Goal: Task Accomplishment & Management: Use online tool/utility

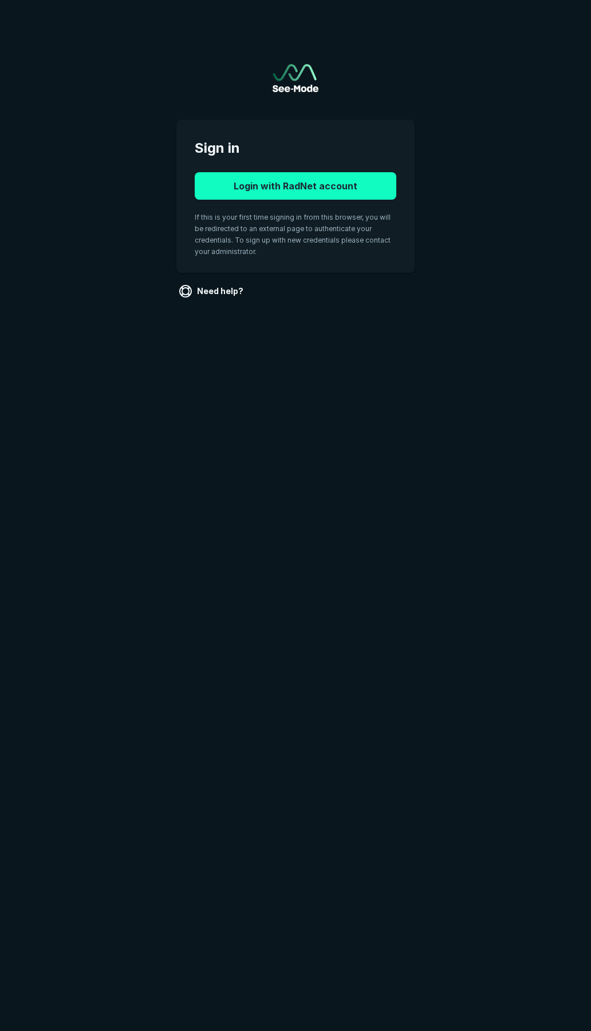
click at [281, 190] on button "Login with RadNet account" at bounding box center [295, 185] width 201 height 27
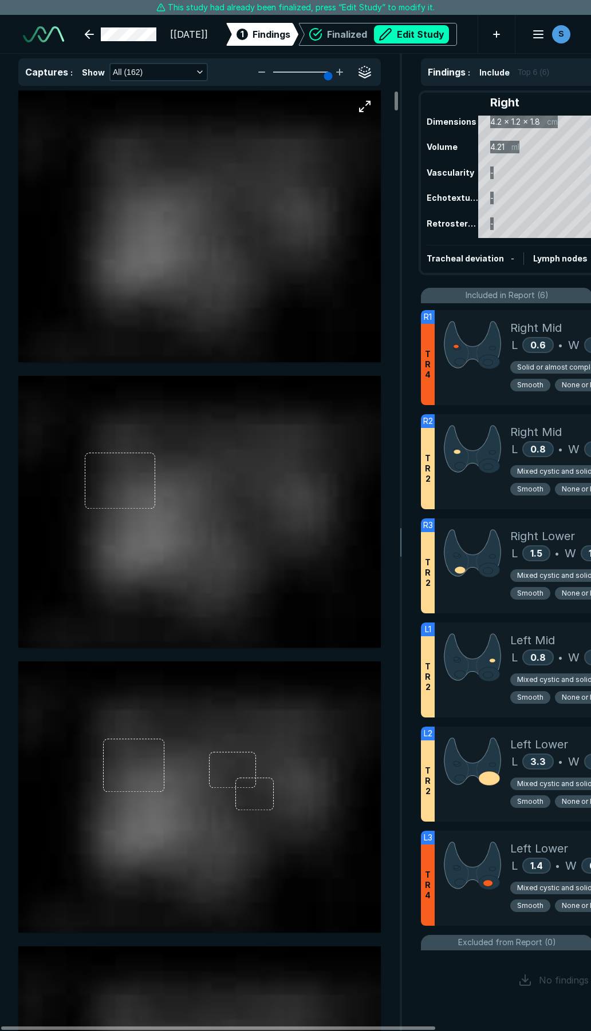
scroll to position [2248, 3091]
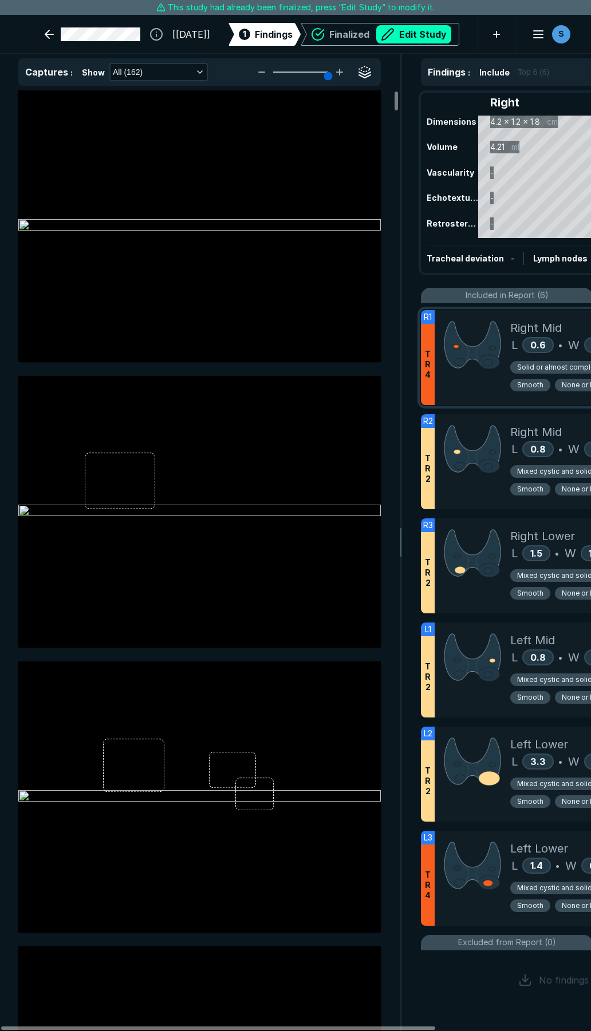
click at [471, 385] on div at bounding box center [472, 357] width 76 height 95
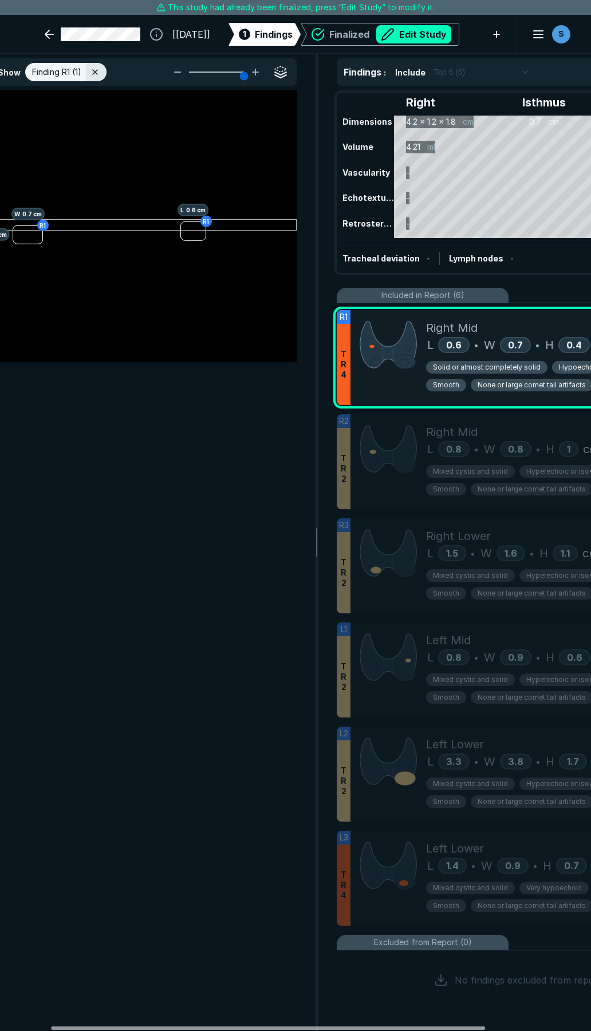
scroll to position [0, 94]
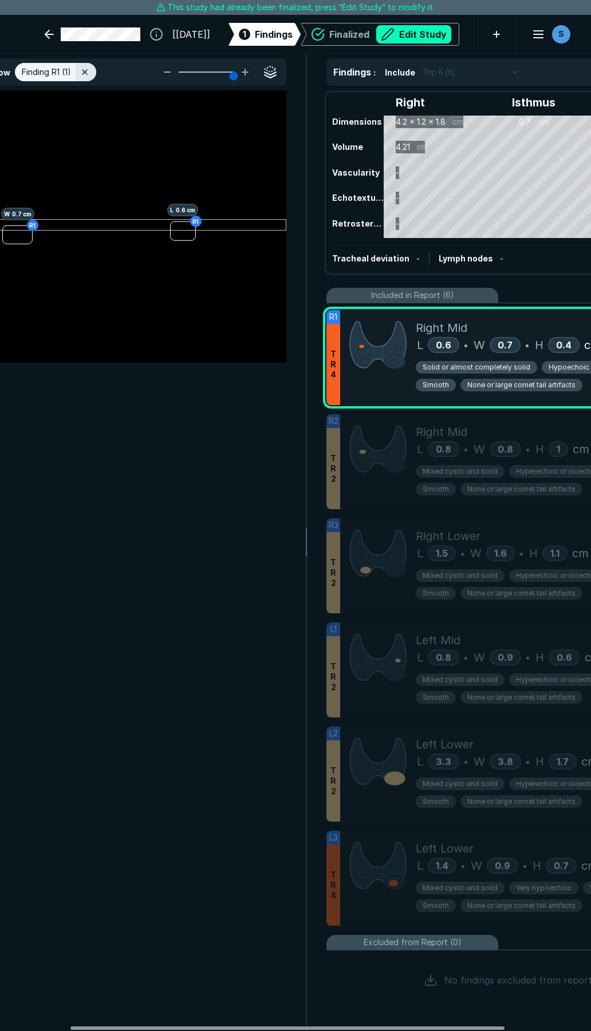
drag, startPoint x: 361, startPoint y: 1029, endPoint x: 430, endPoint y: 1019, distance: 70.0
click at [430, 1027] on div at bounding box center [287, 1028] width 434 height 3
click at [402, 35] on button "Edit Study" at bounding box center [413, 34] width 75 height 18
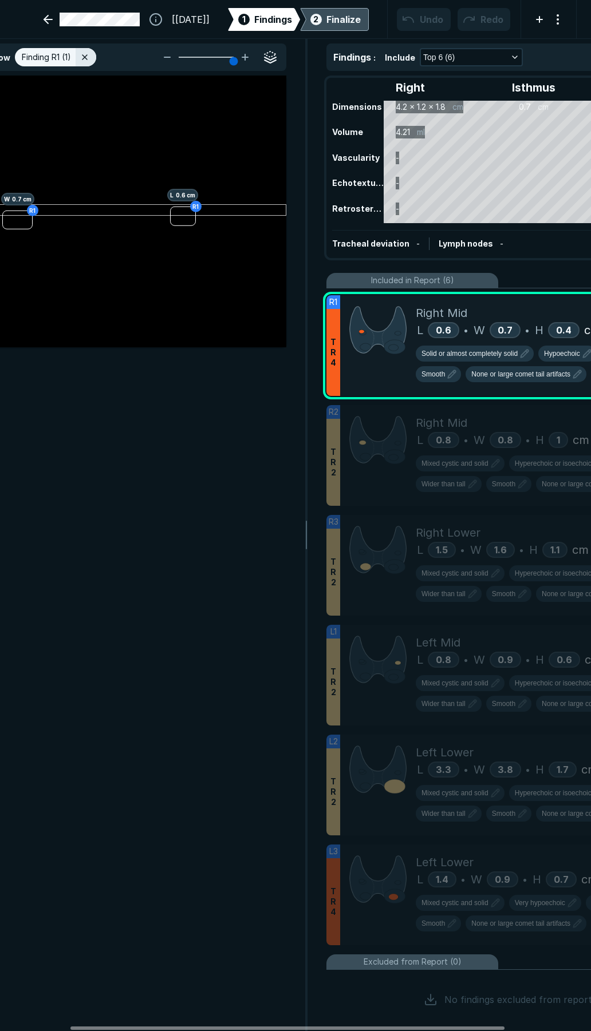
scroll to position [5912, 4129]
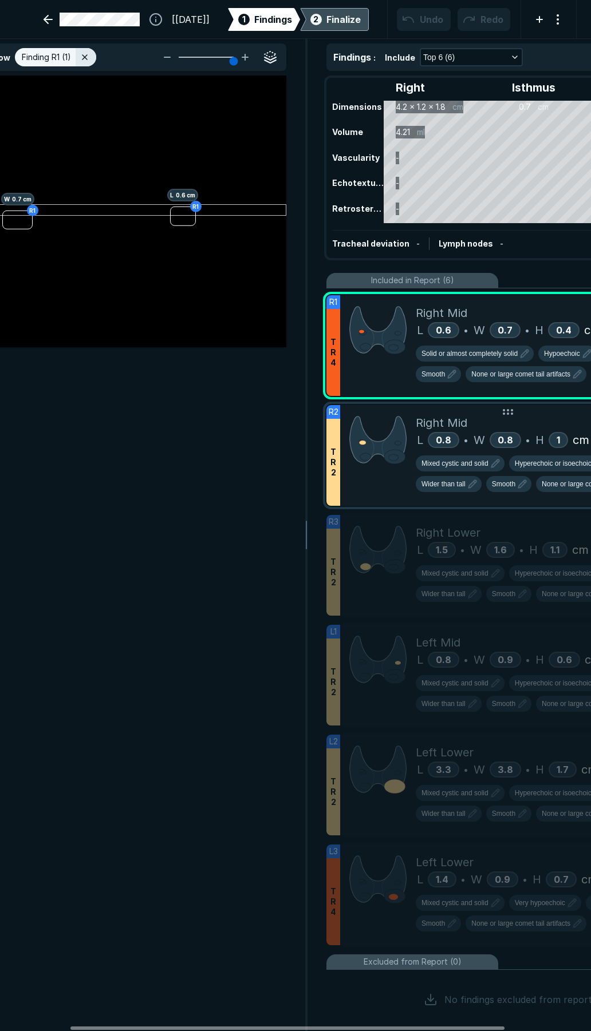
click at [391, 488] on div at bounding box center [378, 455] width 76 height 101
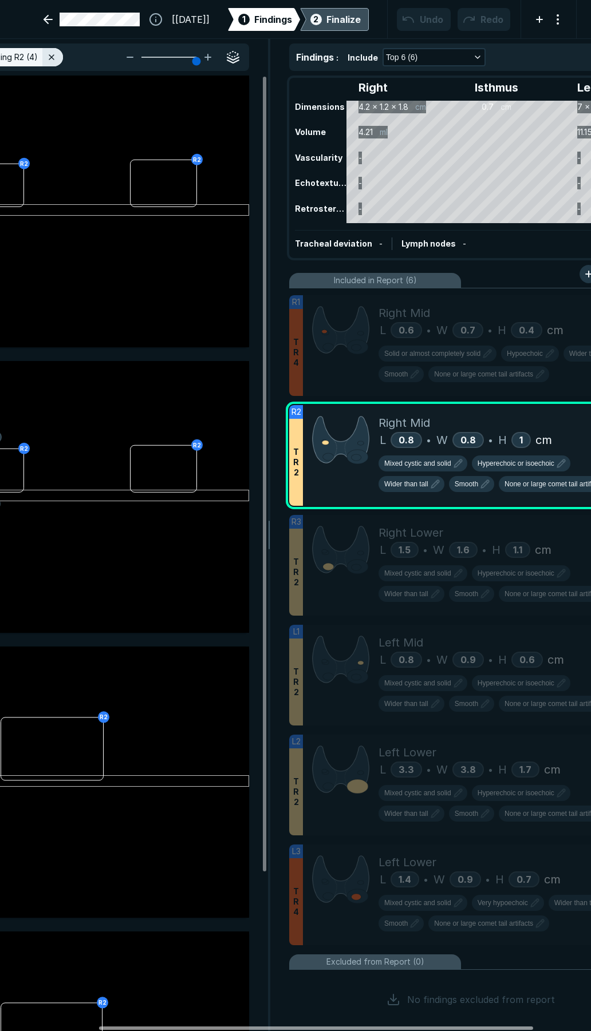
scroll to position [0, 133]
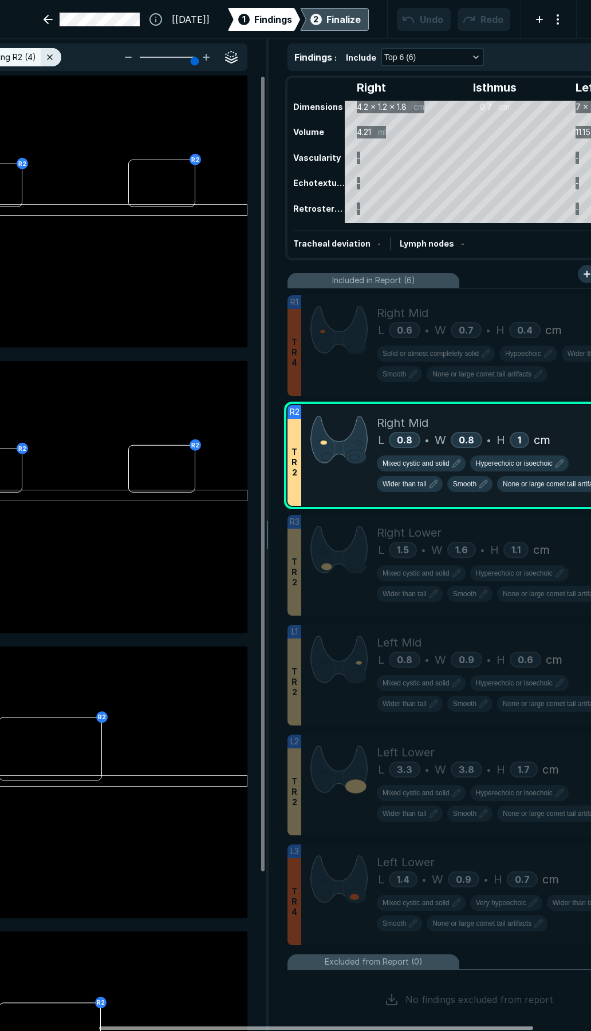
drag, startPoint x: 310, startPoint y: 1025, endPoint x: 339, endPoint y: 1023, distance: 28.7
click at [339, 1027] on div at bounding box center [316, 1028] width 434 height 3
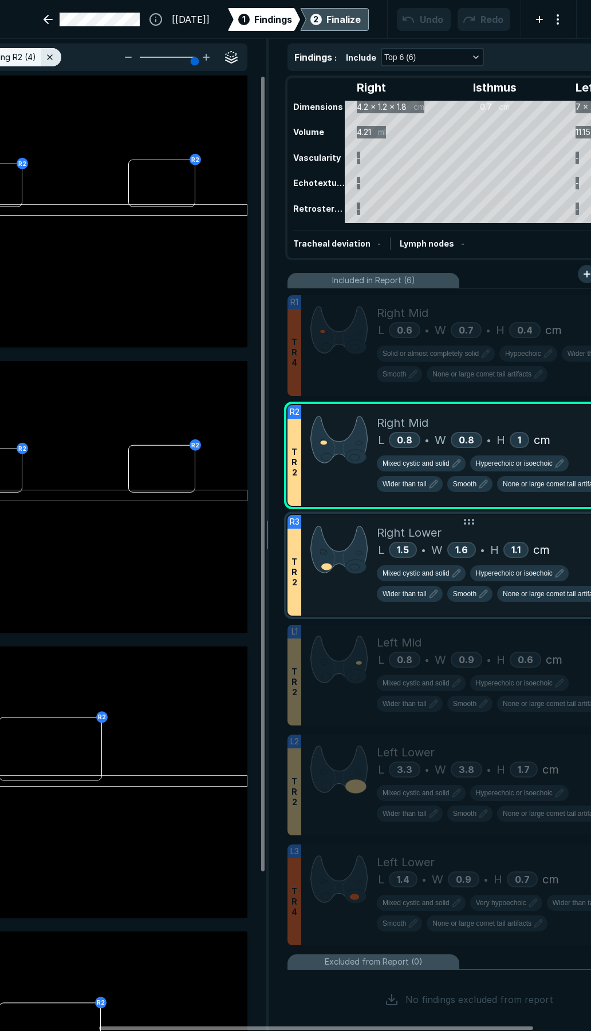
click at [336, 605] on div at bounding box center [339, 565] width 76 height 101
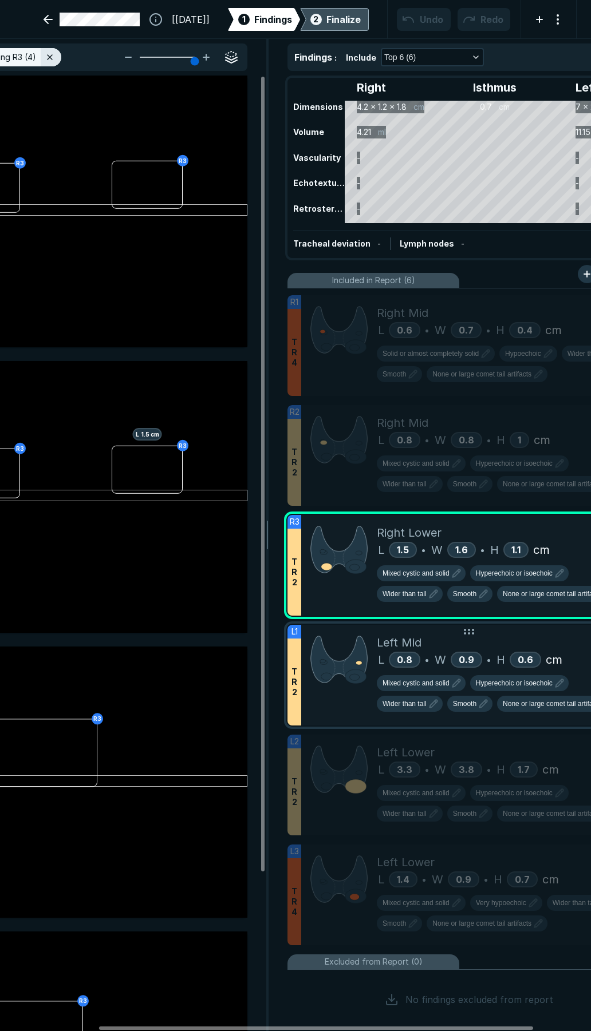
click at [506, 647] on div "Left Mid" at bounding box center [509, 642] width 264 height 17
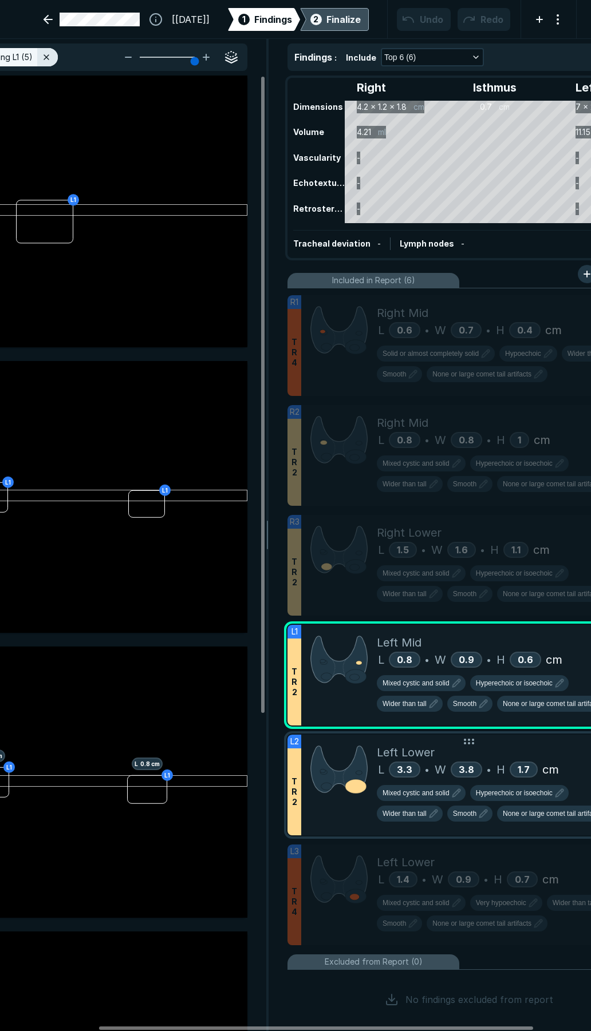
click at [537, 758] on div "Left Lower" at bounding box center [509, 752] width 264 height 17
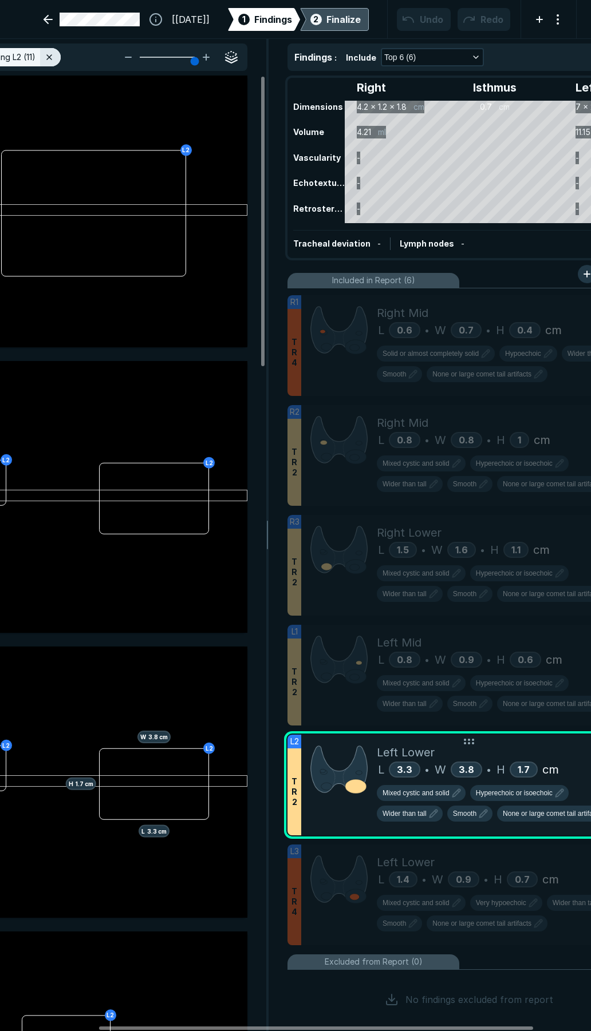
scroll to position [53, 0]
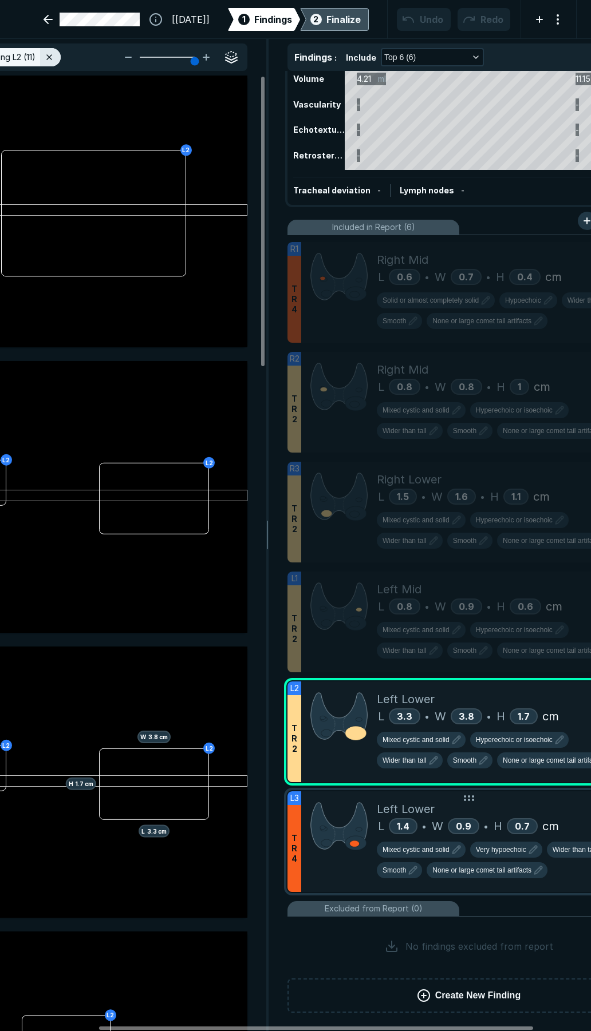
click at [530, 811] on div "Left Lower" at bounding box center [509, 809] width 264 height 17
